Goal: Transaction & Acquisition: Download file/media

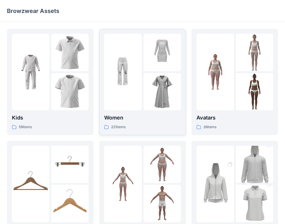
click at [141, 93] on div at bounding box center [123, 72] width 38 height 77
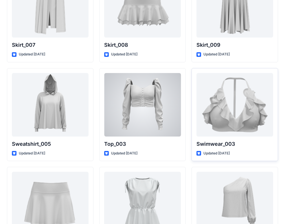
scroll to position [2860, 0]
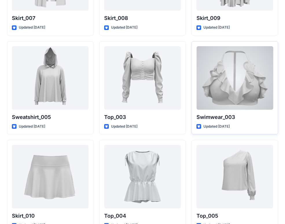
click at [232, 81] on div at bounding box center [234, 78] width 77 height 64
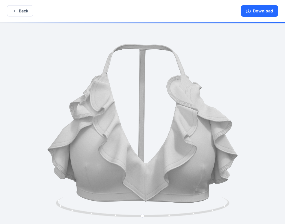
click at [258, 21] on div "Download" at bounding box center [259, 11] width 51 height 22
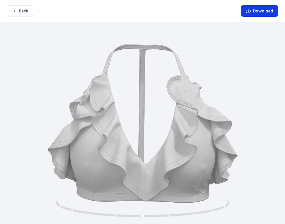
click at [255, 14] on button "Download" at bounding box center [259, 11] width 37 height 12
click at [257, 12] on button "Download" at bounding box center [259, 11] width 37 height 12
click at [256, 12] on button "Download" at bounding box center [259, 11] width 37 height 12
click at [18, 12] on button "Back" at bounding box center [20, 10] width 26 height 11
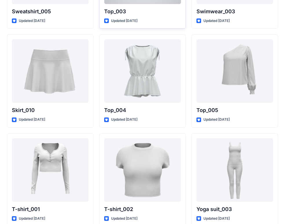
scroll to position [2996, 0]
